Goal: Communication & Community: Answer question/provide support

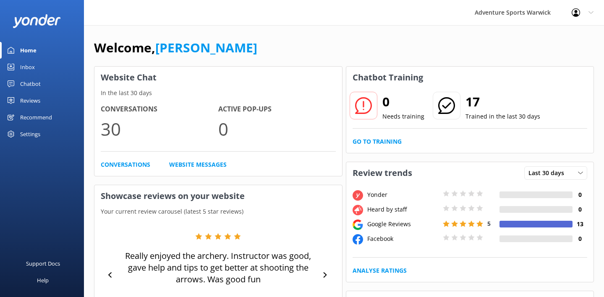
click at [118, 110] on h4 "Conversations" at bounding box center [159, 109] width 117 height 11
click at [29, 66] on div "Inbox" at bounding box center [27, 67] width 15 height 17
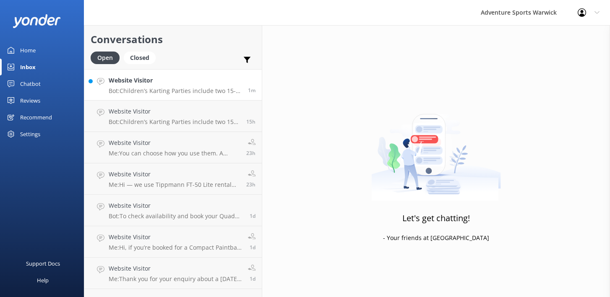
click at [164, 89] on p "Bot: Children’s Karting Parties include two 15-minute timed sessions." at bounding box center [175, 91] width 133 height 8
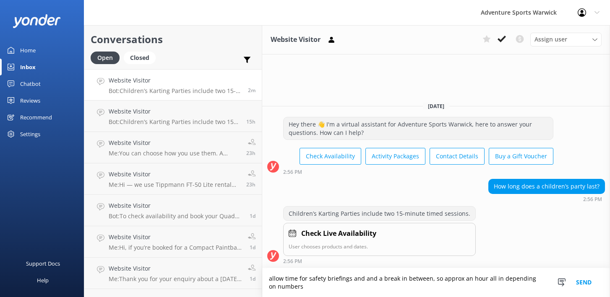
click at [354, 280] on textarea "allow time for safety briefings and and a break in between, so approx an hour a…" at bounding box center [436, 282] width 348 height 29
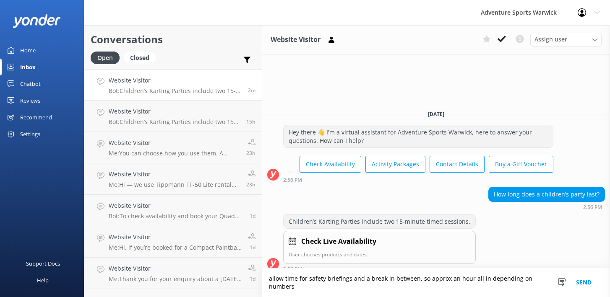
type textarea "allow time for safety briefings and a break in between, so approx an hour all i…"
click at [585, 288] on button "Send" at bounding box center [583, 282] width 31 height 29
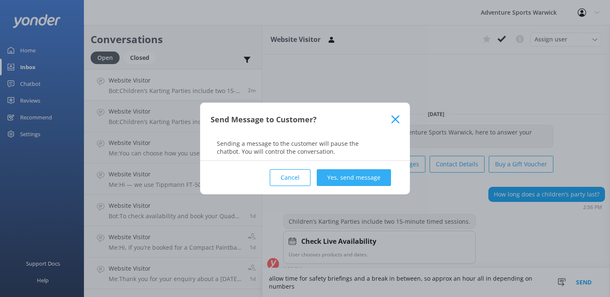
click at [346, 173] on button "Yes, send message" at bounding box center [354, 177] width 74 height 17
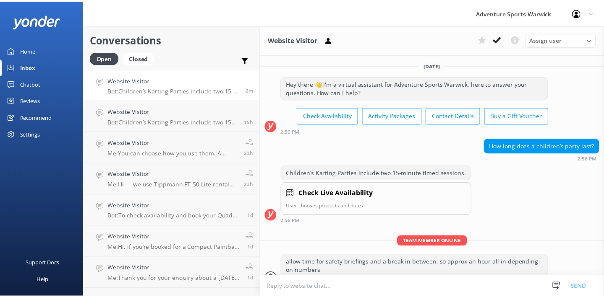
scroll to position [12, 0]
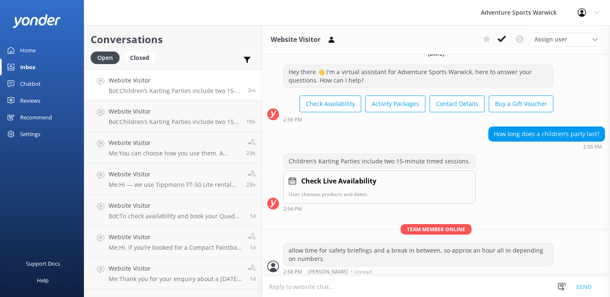
click at [584, 11] on icon at bounding box center [582, 12] width 8 height 8
click at [29, 51] on div "Home" at bounding box center [28, 50] width 16 height 17
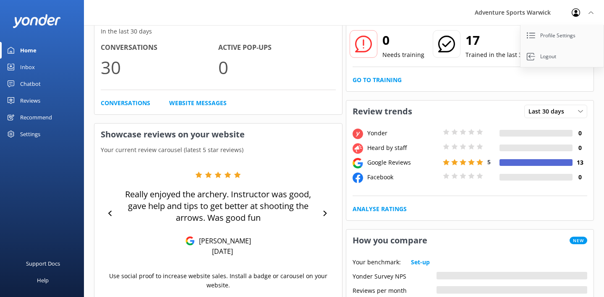
scroll to position [129, 0]
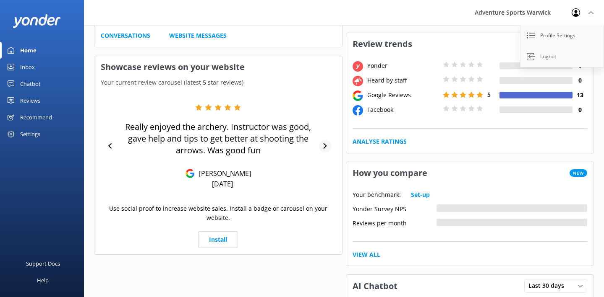
click at [325, 146] on icon at bounding box center [324, 145] width 3 height 5
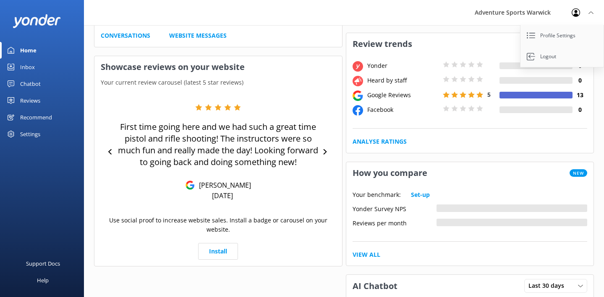
click at [328, 145] on div "First time going here and we had such a great time pistol and rifle shooting! T…" at bounding box center [218, 152] width 235 height 96
click at [327, 150] on icon at bounding box center [324, 151] width 5 height 5
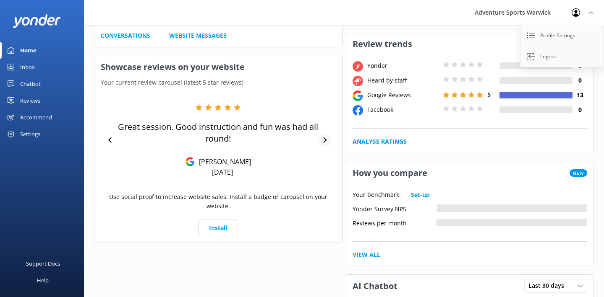
click at [327, 150] on div "Great session. Good instruction and fun was had all round! [PERSON_NAME] [DATE]" at bounding box center [218, 140] width 235 height 73
click at [326, 139] on icon at bounding box center [324, 140] width 3 height 5
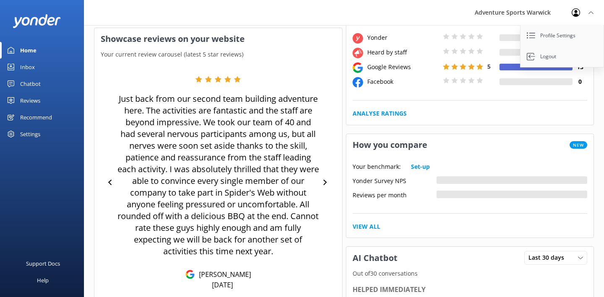
scroll to position [173, 0]
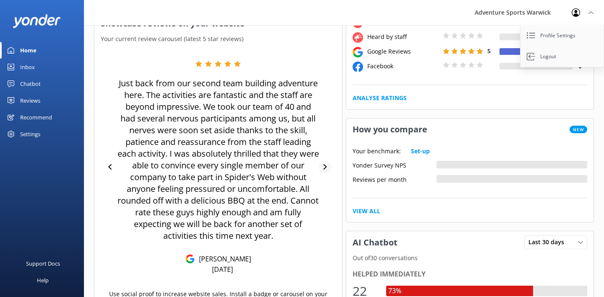
click at [327, 167] on icon at bounding box center [324, 166] width 5 height 5
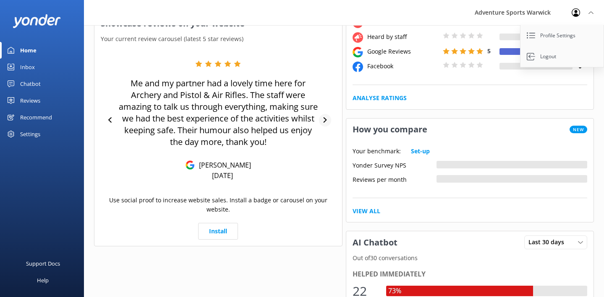
click at [327, 167] on div "Me and my partner had a lovely time here for Archery and Pistol & Air Rifles. T…" at bounding box center [218, 120] width 235 height 120
click at [34, 51] on div "Home" at bounding box center [28, 50] width 16 height 17
click at [32, 68] on div "Inbox" at bounding box center [27, 67] width 15 height 17
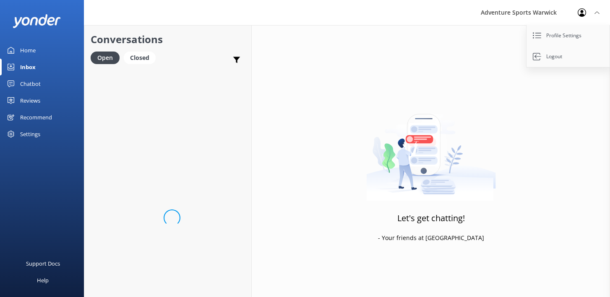
click at [31, 82] on div "Chatbot" at bounding box center [30, 84] width 21 height 17
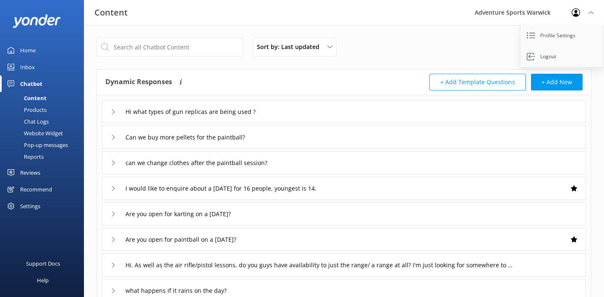
click at [115, 187] on icon at bounding box center [113, 188] width 5 height 5
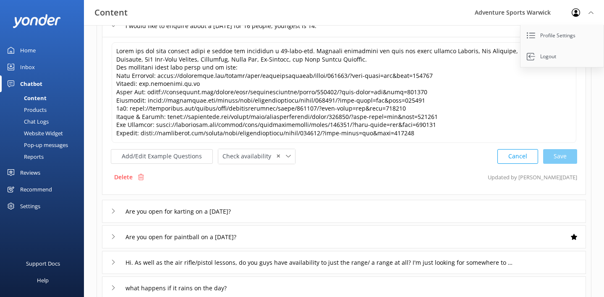
scroll to position [214, 0]
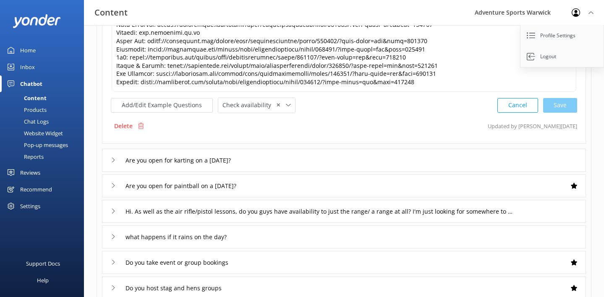
click at [26, 48] on div "Home" at bounding box center [28, 50] width 16 height 17
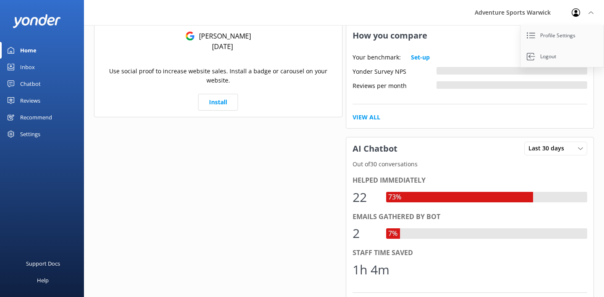
scroll to position [300, 0]
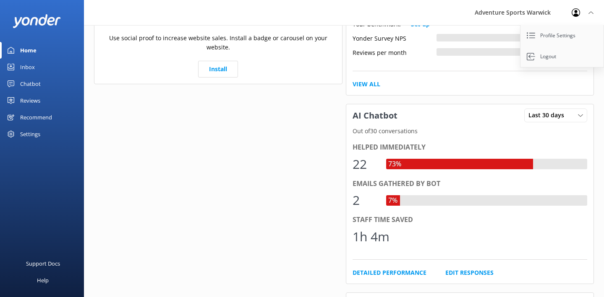
click at [364, 181] on div "Emails gathered by bot" at bounding box center [469, 184] width 235 height 11
click at [393, 201] on div "7%" at bounding box center [392, 200] width 13 height 11
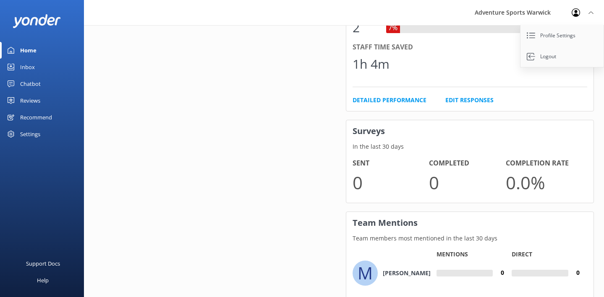
scroll to position [522, 0]
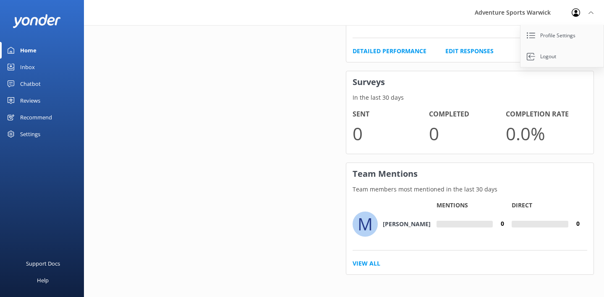
click at [27, 51] on div "Home" at bounding box center [28, 50] width 16 height 17
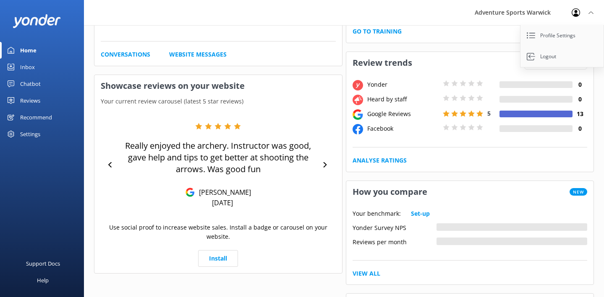
scroll to position [0, 0]
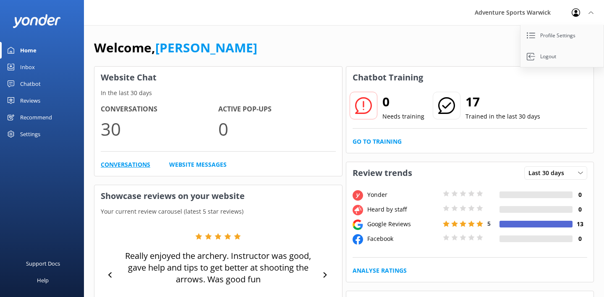
click at [124, 164] on link "Conversations" at bounding box center [125, 164] width 49 height 9
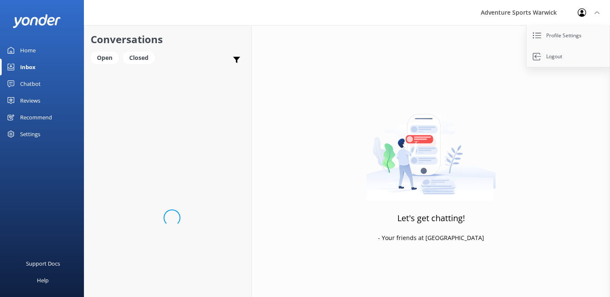
click at [27, 50] on div "Home" at bounding box center [28, 50] width 16 height 17
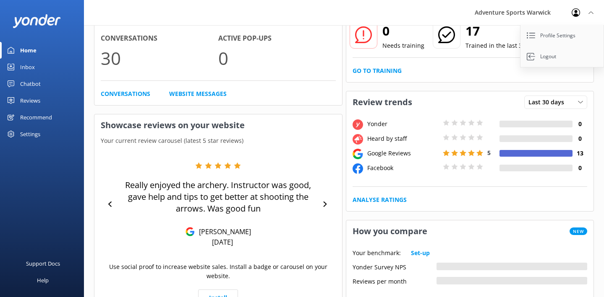
scroll to position [125, 0]
